Goal: Transaction & Acquisition: Purchase product/service

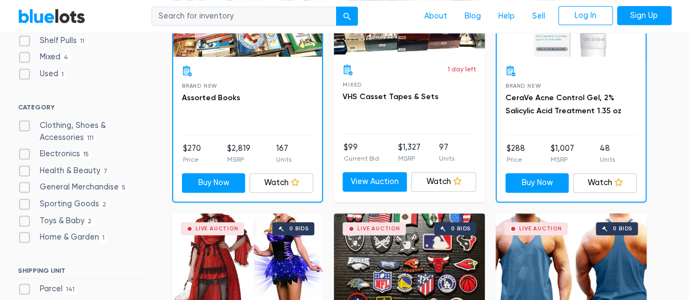
scroll to position [436, 0]
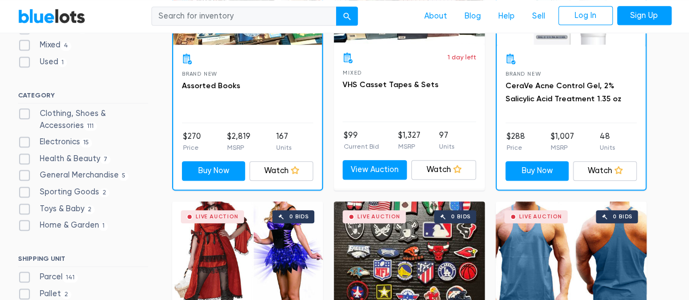
click at [67, 137] on label "Electronics 15" at bounding box center [55, 142] width 75 height 12
click at [25, 137] on input "Electronics 15" at bounding box center [21, 139] width 7 height 7
checkbox input "true"
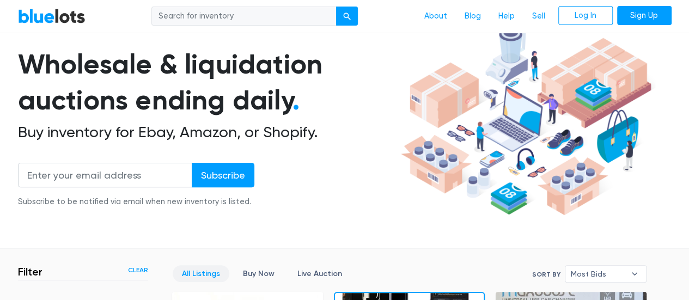
scroll to position [71, 0]
